Goal: Task Accomplishment & Management: Use online tool/utility

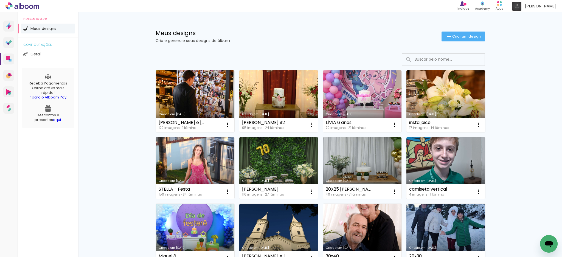
click at [202, 98] on link "Criado em [DATE]" at bounding box center [195, 101] width 79 height 62
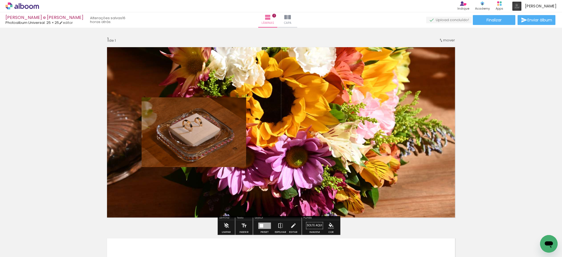
click at [202, 98] on quentale-photo at bounding box center [194, 132] width 105 height 70
click at [204, 145] on quentale-photo at bounding box center [194, 132] width 105 height 70
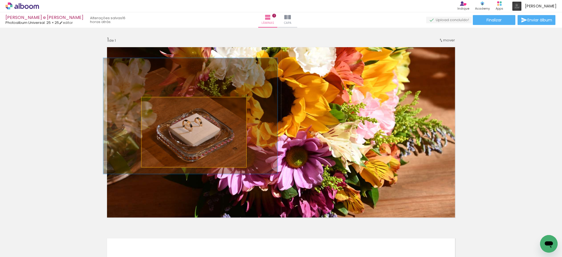
click at [204, 145] on quentale-photo at bounding box center [194, 132] width 105 height 70
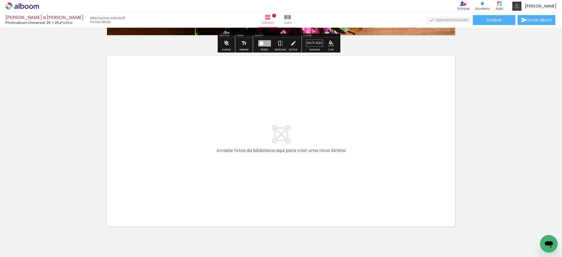
scroll to position [183, 0]
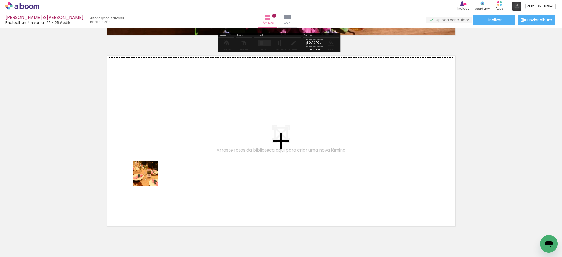
drag, startPoint x: 120, startPoint y: 239, endPoint x: 138, endPoint y: 232, distance: 18.5
click at [150, 176] on quentale-workspace at bounding box center [281, 128] width 562 height 257
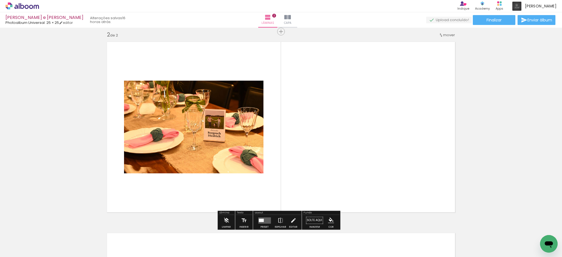
scroll to position [198, 0]
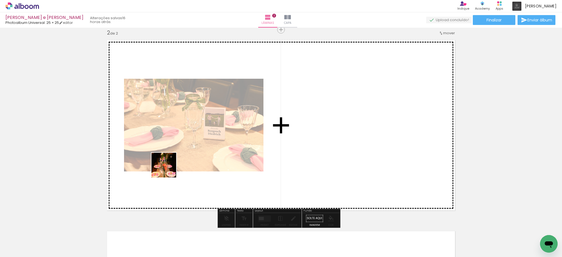
drag, startPoint x: 143, startPoint y: 242, endPoint x: 172, endPoint y: 208, distance: 44.6
click at [171, 164] on quentale-workspace at bounding box center [281, 128] width 562 height 257
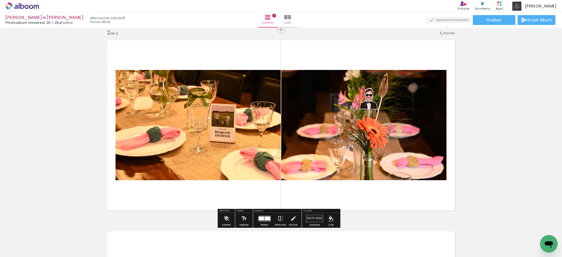
drag, startPoint x: 175, startPoint y: 242, endPoint x: 209, endPoint y: 208, distance: 48.7
click at [197, 159] on quentale-workspace at bounding box center [281, 128] width 562 height 257
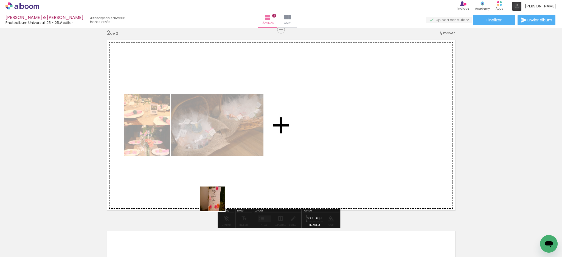
drag, startPoint x: 209, startPoint y: 240, endPoint x: 227, endPoint y: 151, distance: 90.7
click at [227, 151] on quentale-workspace at bounding box center [281, 128] width 562 height 257
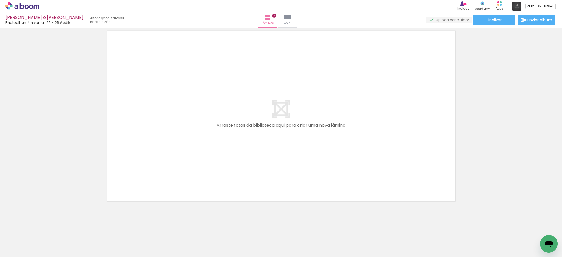
scroll to position [400, 0]
drag, startPoint x: 241, startPoint y: 239, endPoint x: 230, endPoint y: 176, distance: 63.5
click at [200, 147] on quentale-workspace at bounding box center [281, 128] width 562 height 257
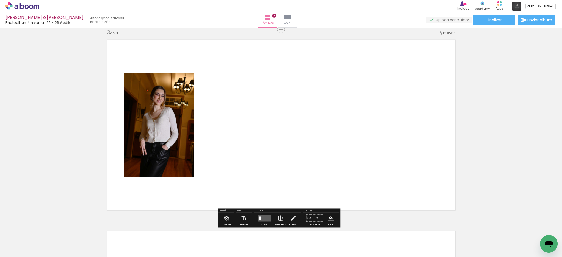
scroll to position [389, 0]
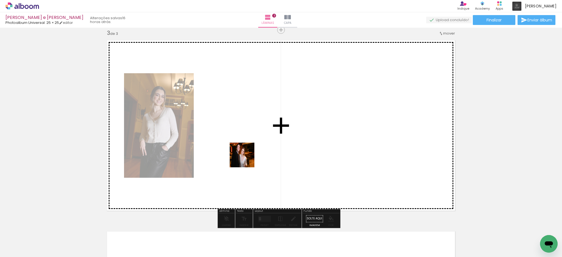
drag, startPoint x: 271, startPoint y: 233, endPoint x: 244, endPoint y: 151, distance: 86.4
click at [244, 151] on quentale-workspace at bounding box center [281, 128] width 562 height 257
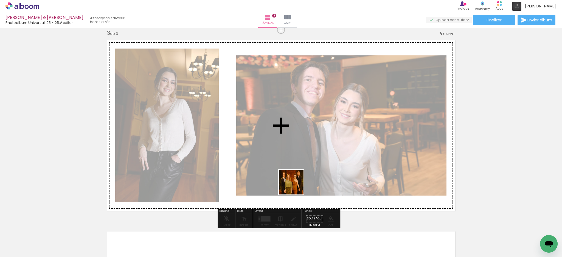
drag, startPoint x: 303, startPoint y: 241, endPoint x: 335, endPoint y: 218, distance: 39.0
click at [284, 154] on quentale-workspace at bounding box center [281, 128] width 562 height 257
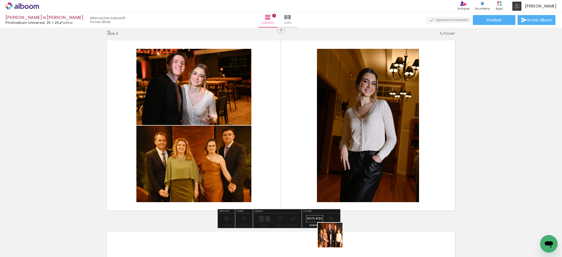
drag, startPoint x: 336, startPoint y: 243, endPoint x: 340, endPoint y: 211, distance: 32.1
click at [287, 152] on quentale-workspace at bounding box center [281, 128] width 562 height 257
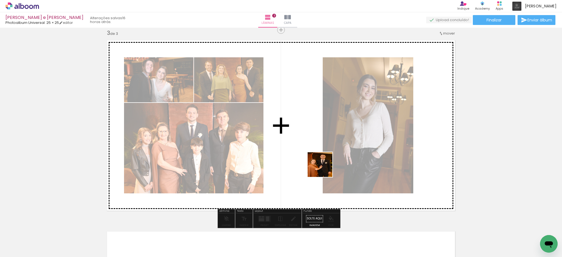
drag, startPoint x: 363, startPoint y: 238, endPoint x: 318, endPoint y: 154, distance: 95.0
click at [318, 154] on quentale-workspace at bounding box center [281, 128] width 562 height 257
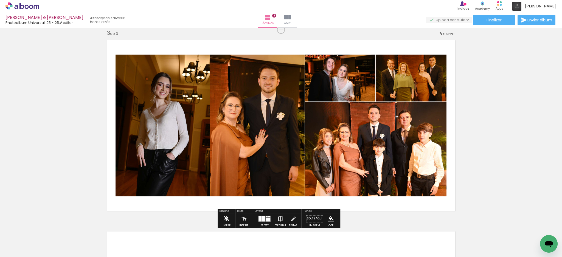
click at [226, 218] on iron-icon at bounding box center [226, 218] width 6 height 11
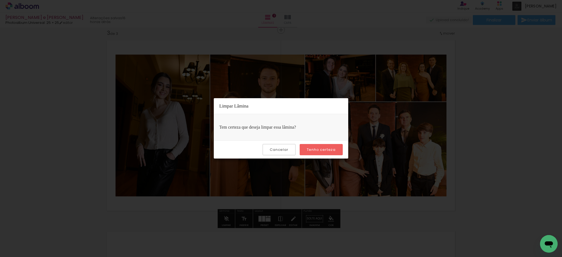
click at [318, 147] on paper-button "Tenho certeza" at bounding box center [321, 149] width 43 height 11
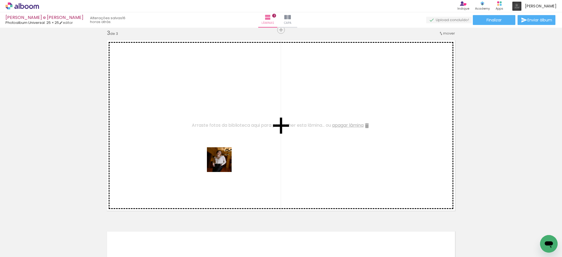
drag, startPoint x: 238, startPoint y: 240, endPoint x: 223, endPoint y: 164, distance: 77.1
click at [223, 164] on quentale-workspace at bounding box center [281, 128] width 562 height 257
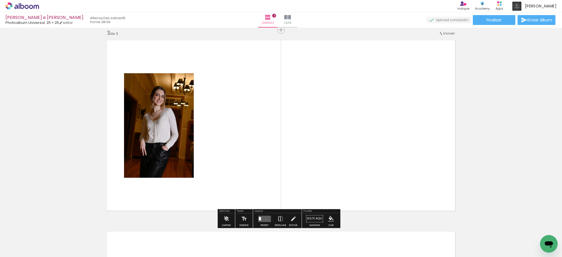
drag, startPoint x: 272, startPoint y: 241, endPoint x: 249, endPoint y: 173, distance: 71.8
click at [249, 173] on quentale-workspace at bounding box center [281, 128] width 562 height 257
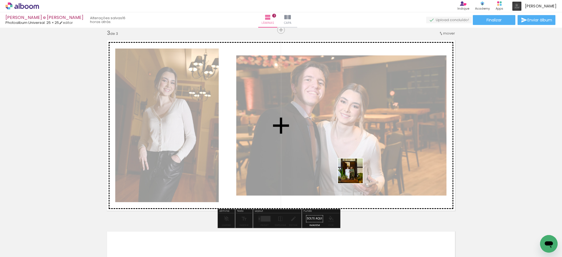
drag, startPoint x: 394, startPoint y: 241, endPoint x: 366, endPoint y: 184, distance: 63.6
click at [351, 167] on quentale-workspace at bounding box center [281, 128] width 562 height 257
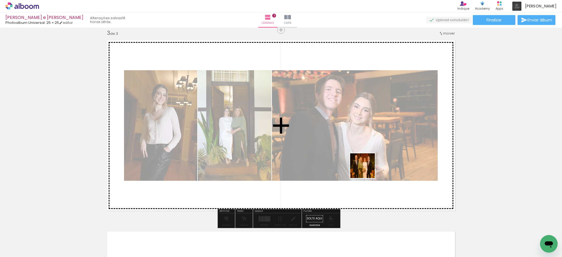
drag, startPoint x: 422, startPoint y: 235, endPoint x: 334, endPoint y: 145, distance: 126.1
click at [334, 145] on quentale-workspace at bounding box center [281, 128] width 562 height 257
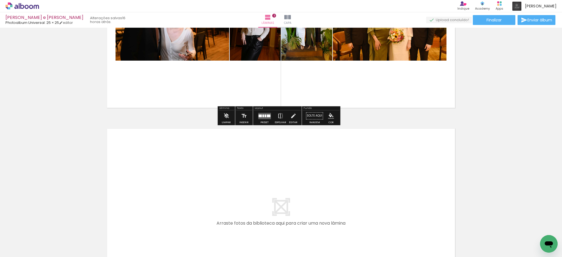
scroll to position [499, 0]
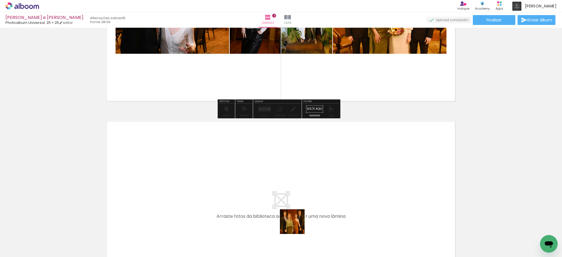
drag, startPoint x: 301, startPoint y: 239, endPoint x: 318, endPoint y: 233, distance: 18.5
click at [276, 194] on quentale-workspace at bounding box center [281, 128] width 562 height 257
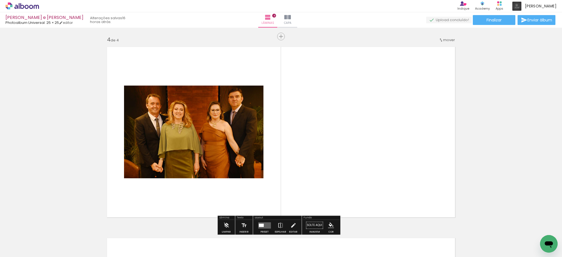
scroll to position [581, 0]
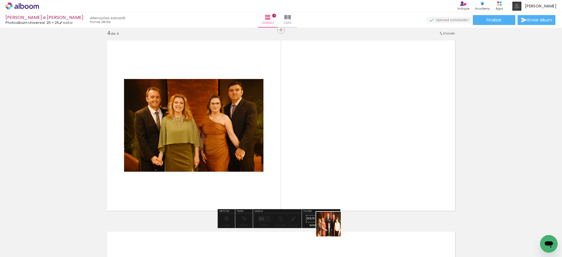
drag, startPoint x: 336, startPoint y: 243, endPoint x: 314, endPoint y: 178, distance: 68.6
click at [314, 178] on quentale-workspace at bounding box center [281, 128] width 562 height 257
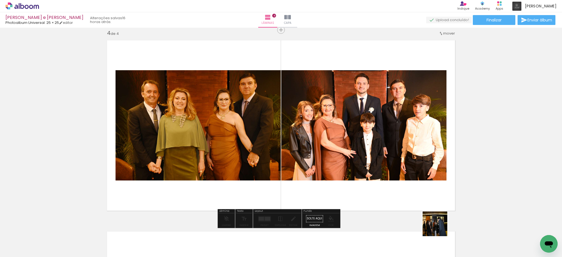
drag, startPoint x: 455, startPoint y: 242, endPoint x: 394, endPoint y: 204, distance: 72.1
click at [395, 204] on quentale-workspace at bounding box center [281, 128] width 562 height 257
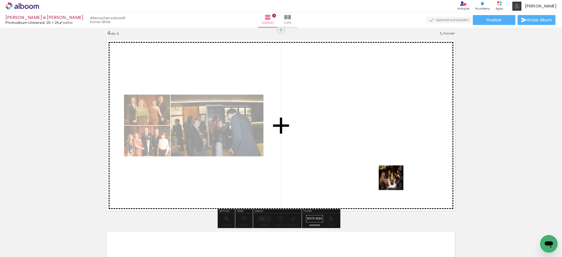
drag, startPoint x: 490, startPoint y: 241, endPoint x: 394, endPoint y: 181, distance: 113.3
click at [394, 181] on quentale-workspace at bounding box center [281, 128] width 562 height 257
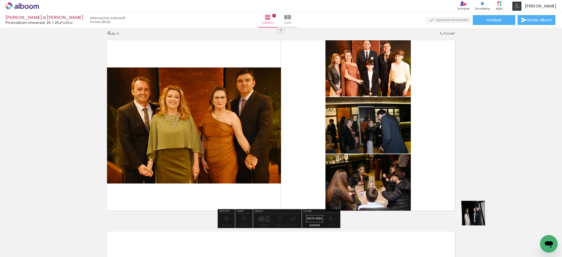
drag, startPoint x: 517, startPoint y: 241, endPoint x: 351, endPoint y: 183, distance: 175.2
click at [351, 183] on quentale-workspace at bounding box center [281, 128] width 562 height 257
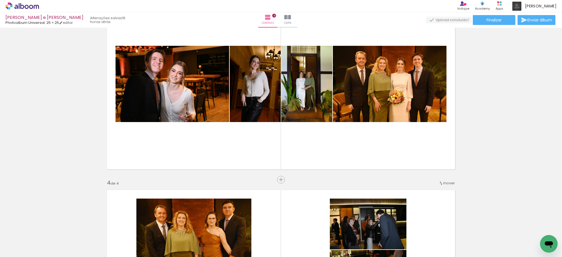
scroll to position [361, 0]
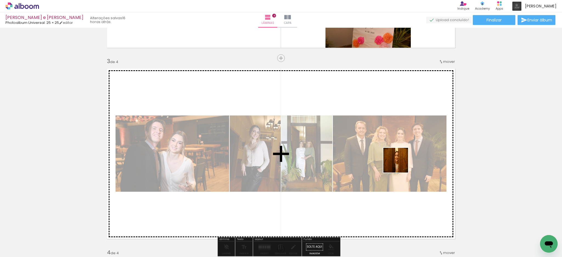
drag, startPoint x: 556, startPoint y: 234, endPoint x: 392, endPoint y: 162, distance: 179.5
click at [392, 162] on quentale-workspace at bounding box center [281, 128] width 562 height 257
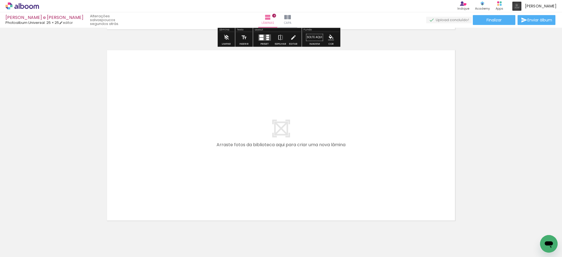
scroll to position [763, 0]
click at [30, 240] on iron-icon at bounding box center [28, 240] width 4 height 4
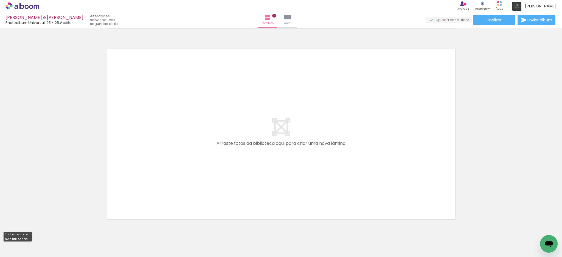
click at [30, 238] on paper-item "Não utilizadas" at bounding box center [18, 239] width 28 height 5
type input "Não utilizadas"
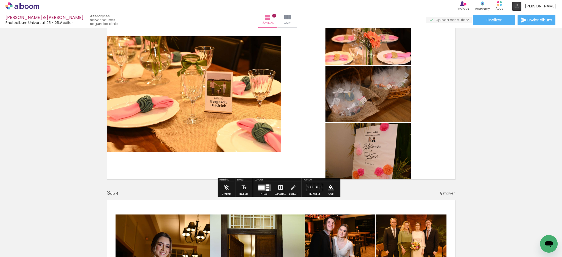
scroll to position [215, 0]
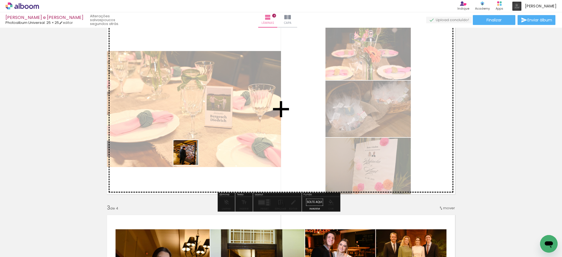
drag, startPoint x: 58, startPoint y: 240, endPoint x: 197, endPoint y: 151, distance: 165.0
click at [197, 151] on quentale-workspace at bounding box center [281, 128] width 562 height 257
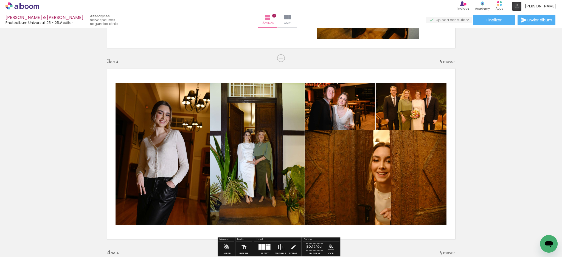
scroll to position [398, 0]
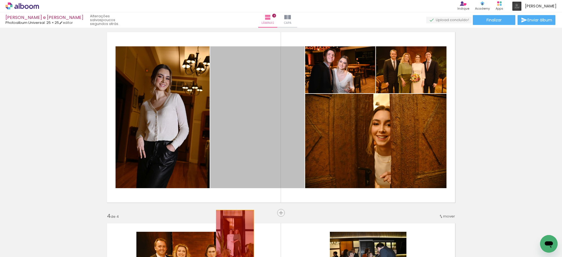
drag, startPoint x: 259, startPoint y: 148, endPoint x: 232, endPoint y: 238, distance: 94.7
click at [232, 238] on quentale-workspace at bounding box center [281, 128] width 562 height 257
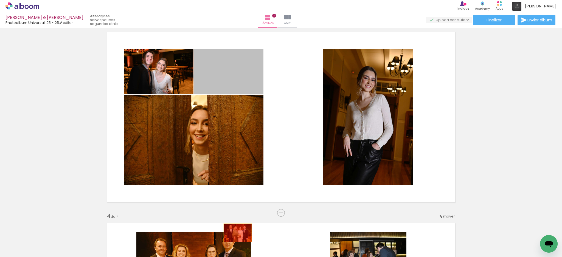
drag, startPoint x: 236, startPoint y: 70, endPoint x: 231, endPoint y: 240, distance: 170.0
click at [231, 240] on quentale-workspace at bounding box center [281, 128] width 562 height 257
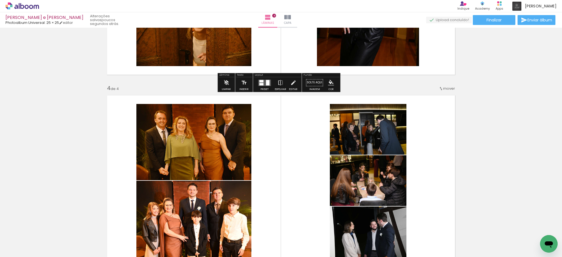
scroll to position [544, 0]
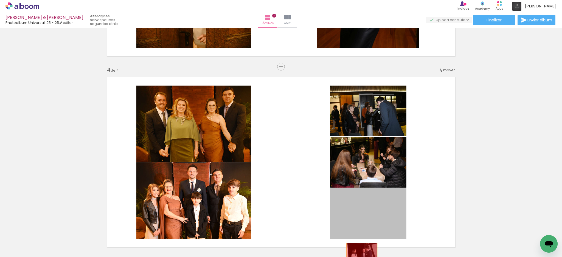
drag, startPoint x: 366, startPoint y: 212, endPoint x: 358, endPoint y: 254, distance: 42.9
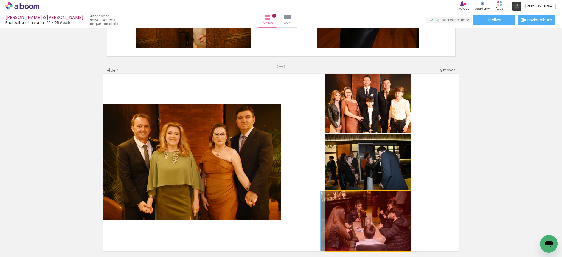
drag, startPoint x: 365, startPoint y: 207, endPoint x: 349, endPoint y: 240, distance: 36.7
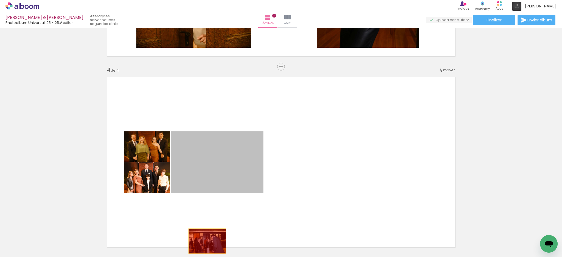
drag, startPoint x: 229, startPoint y: 173, endPoint x: 204, endPoint y: 241, distance: 72.5
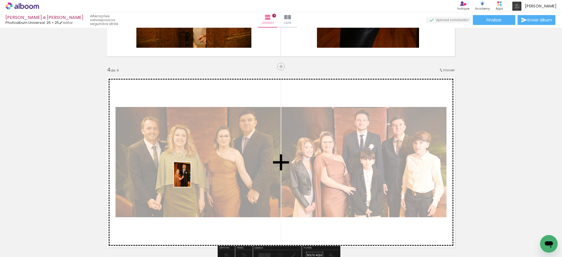
drag, startPoint x: 55, startPoint y: 238, endPoint x: 191, endPoint y: 179, distance: 148.1
click at [191, 179] on quentale-workspace at bounding box center [281, 128] width 562 height 257
